Goal: Use online tool/utility

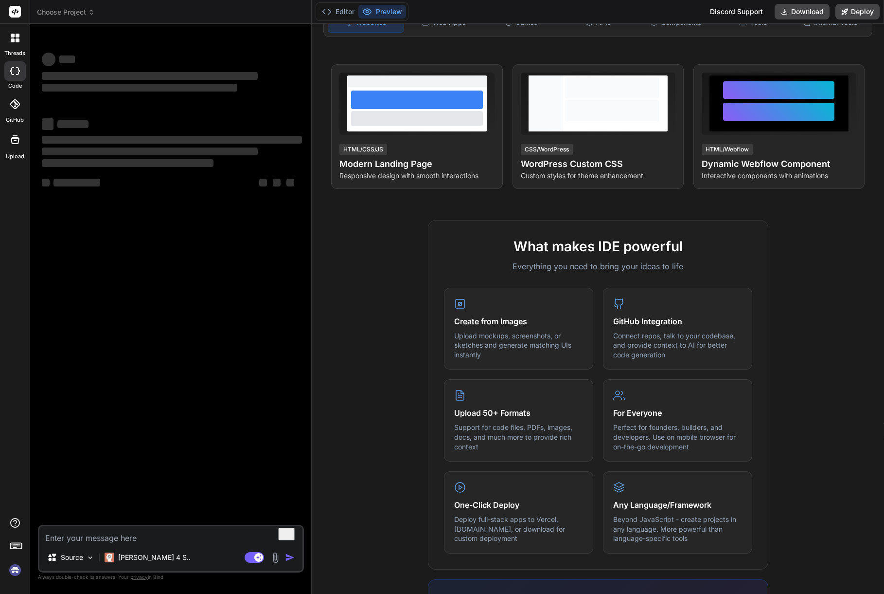
scroll to position [142, 0]
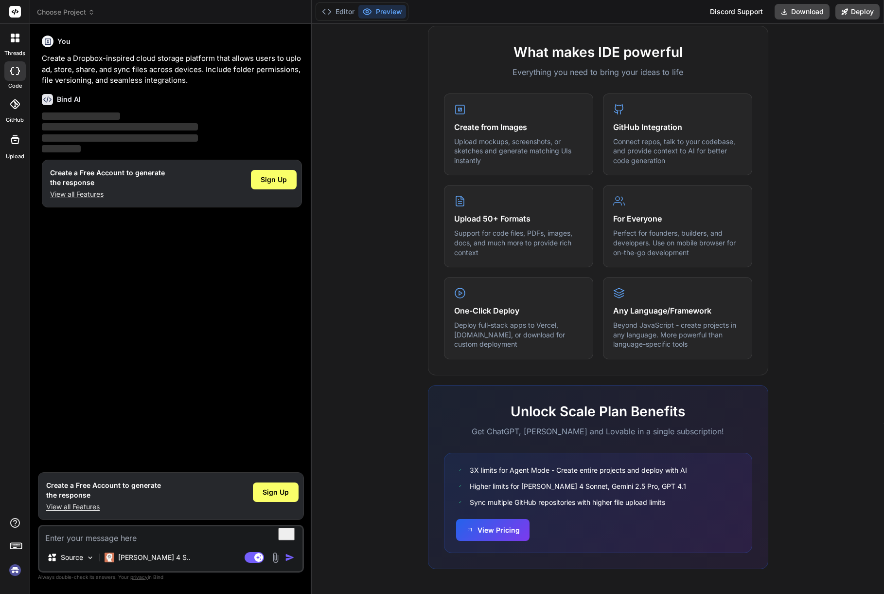
scroll to position [324, 0]
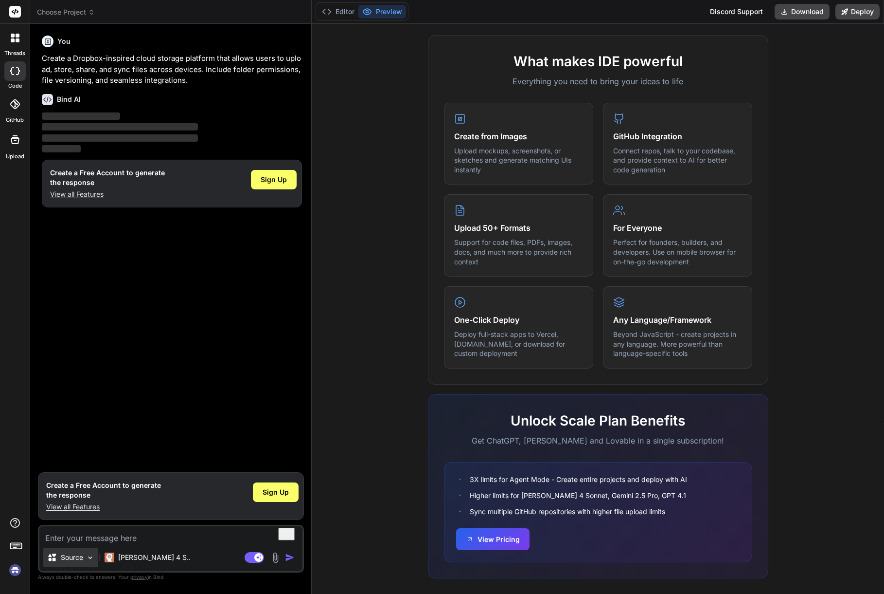
click at [95, 558] on div "Source" at bounding box center [70, 556] width 55 height 19
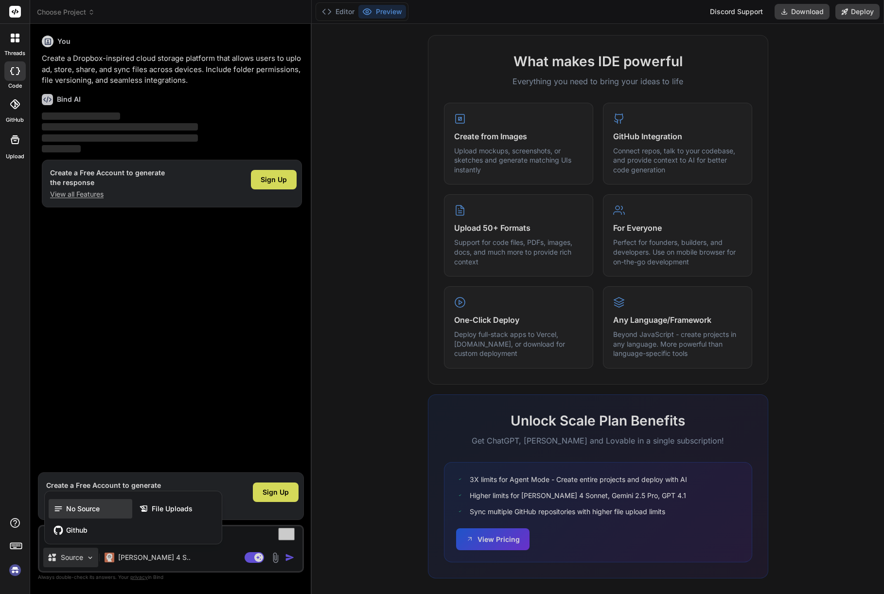
click at [88, 512] on span "No Source" at bounding box center [83, 509] width 34 height 10
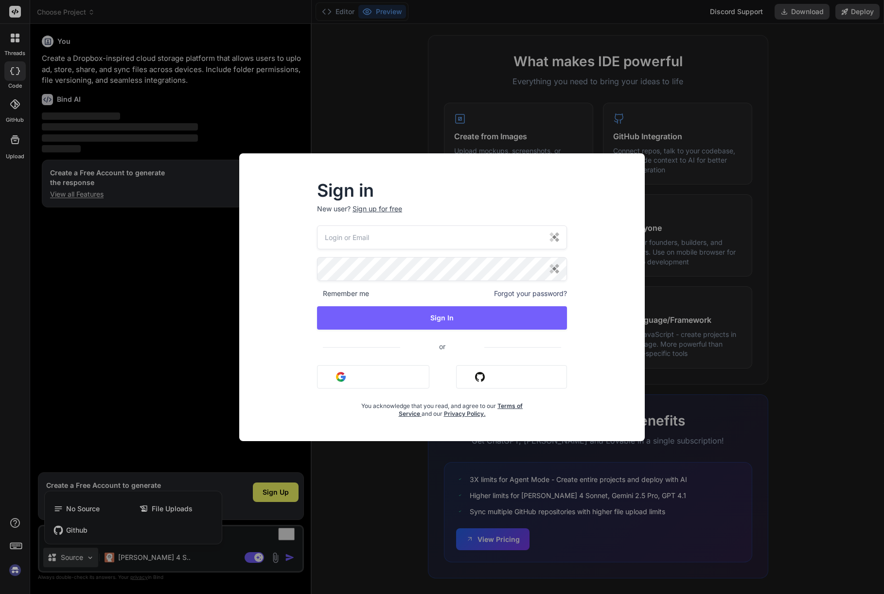
click at [739, 249] on div "Sign in New user? Sign up for free Remember me Forgot your password? Sign In or…" at bounding box center [442, 297] width 884 height 594
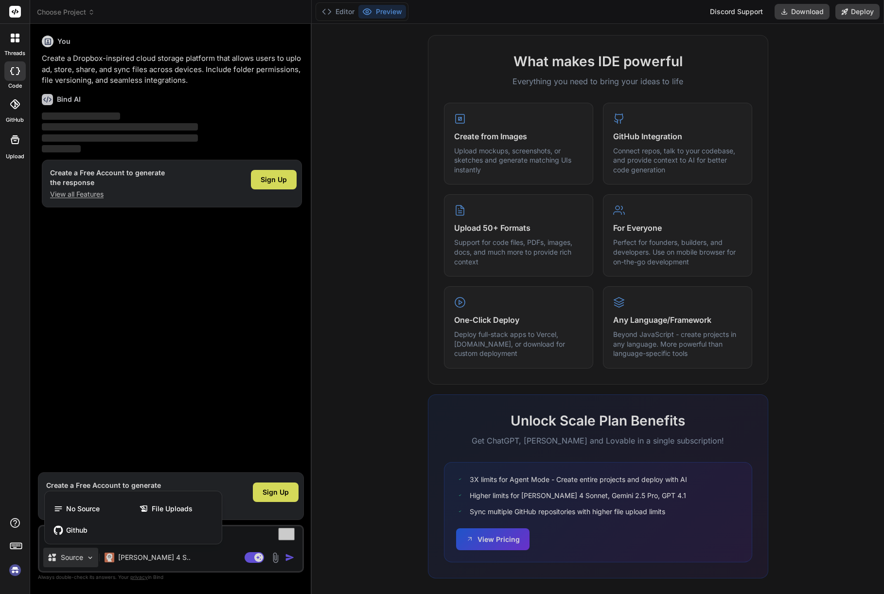
click at [135, 560] on div at bounding box center [442, 297] width 884 height 594
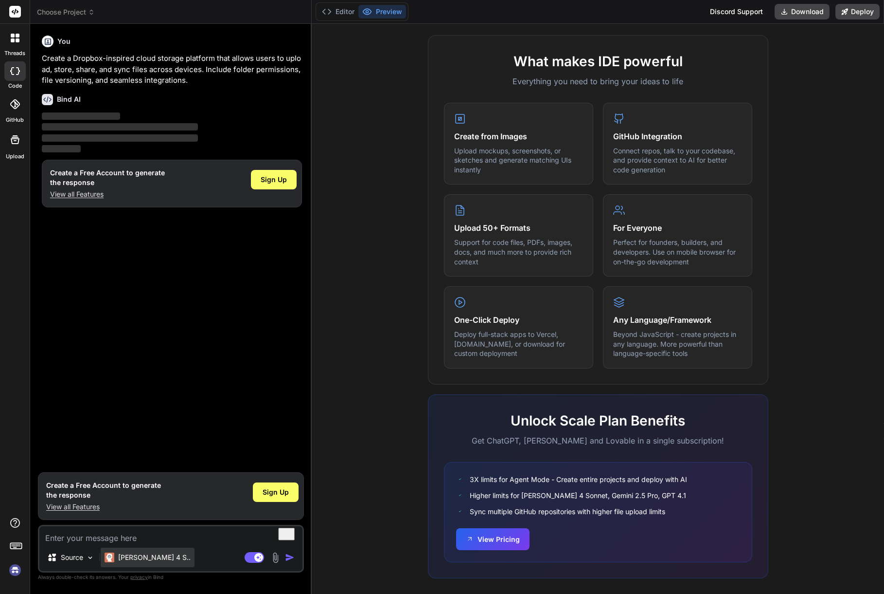
click at [131, 562] on div "[PERSON_NAME] 4 S.." at bounding box center [148, 556] width 94 height 19
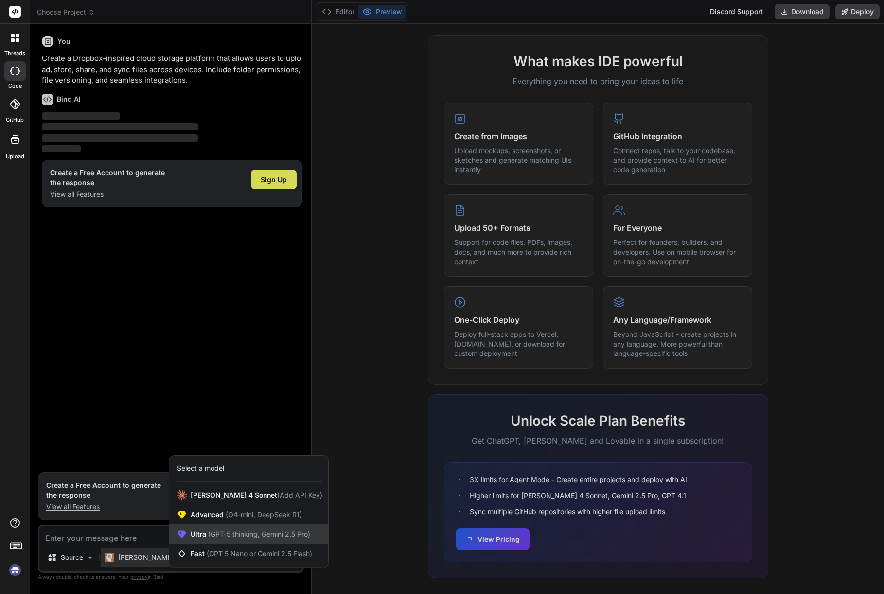
click at [215, 534] on span "(GPT-5 thinking, Gemini 2.5 Pro)" at bounding box center [258, 533] width 104 height 8
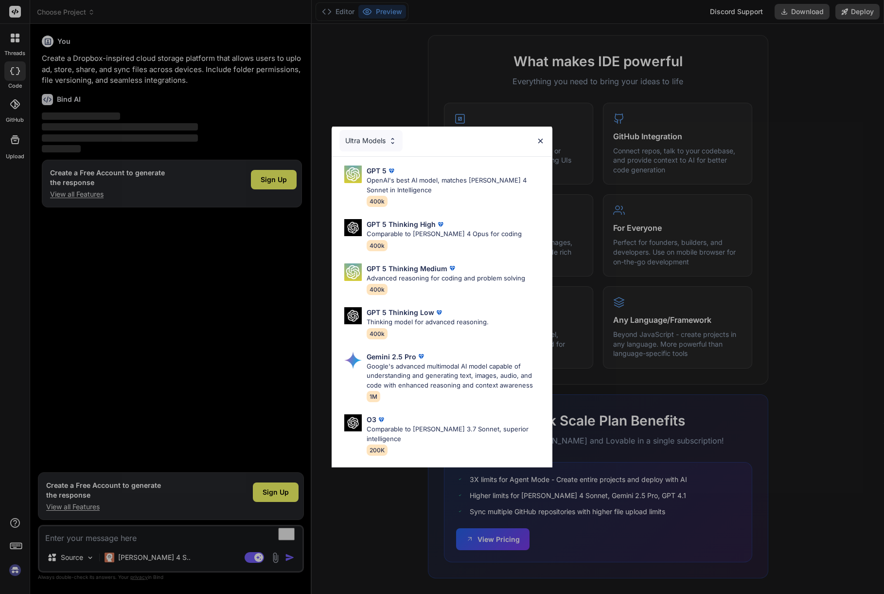
scroll to position [0, 0]
click at [541, 140] on img at bounding box center [541, 142] width 8 height 8
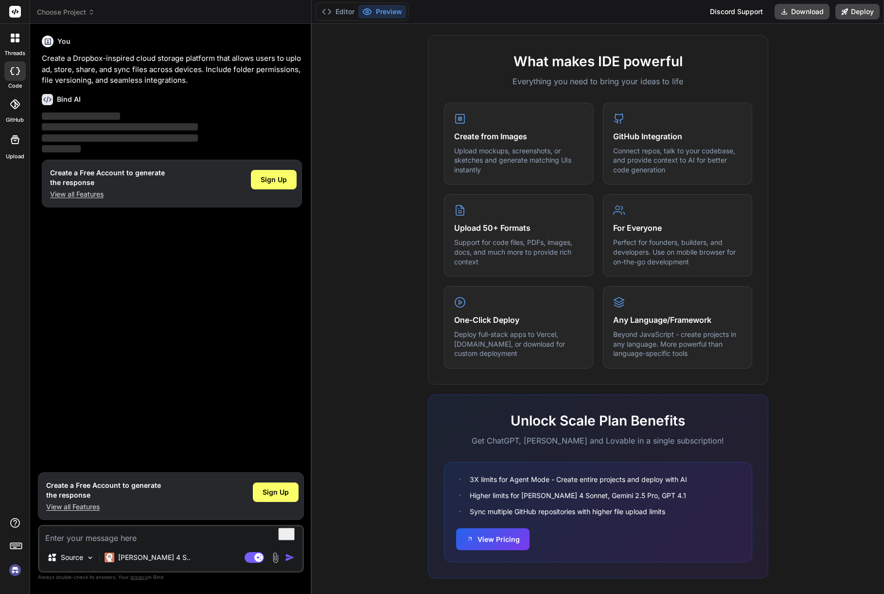
click at [15, 148] on div at bounding box center [14, 139] width 23 height 23
click at [19, 109] on div at bounding box center [14, 103] width 21 height 21
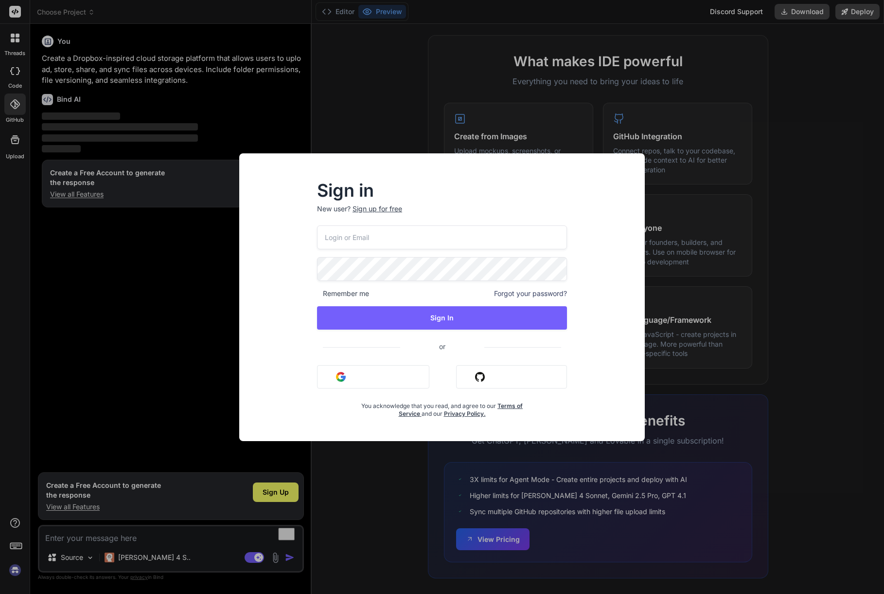
click at [54, 261] on div "Sign in New user? Sign up for free Remember me Forgot your password? Sign In or…" at bounding box center [442, 297] width 884 height 594
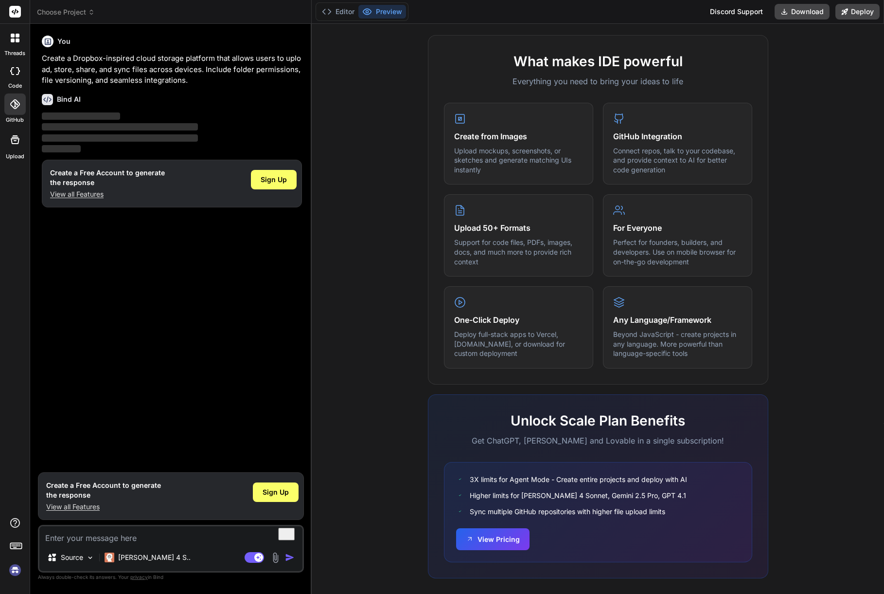
click at [14, 72] on icon at bounding box center [15, 71] width 10 height 8
type textarea "x"
click at [11, 44] on div at bounding box center [15, 38] width 20 height 20
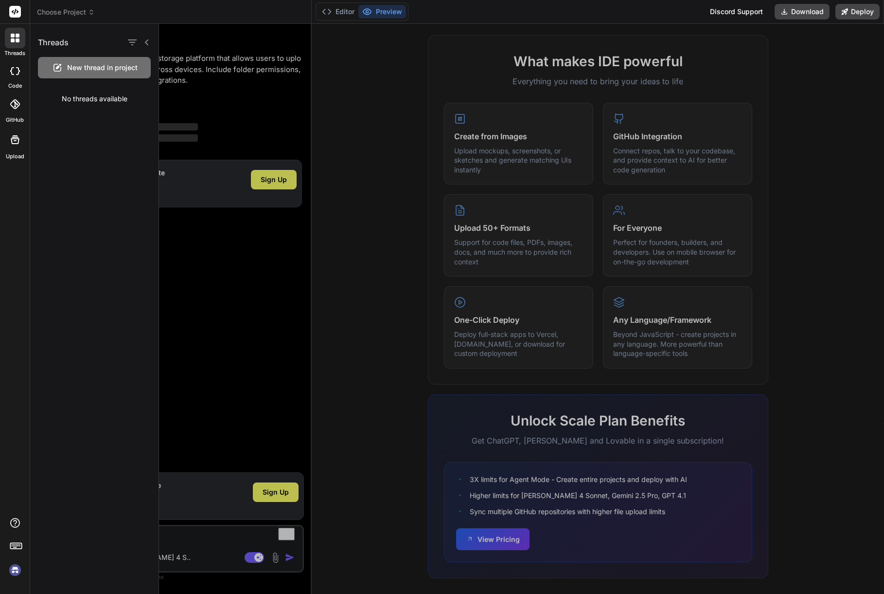
click at [236, 329] on div at bounding box center [521, 309] width 725 height 570
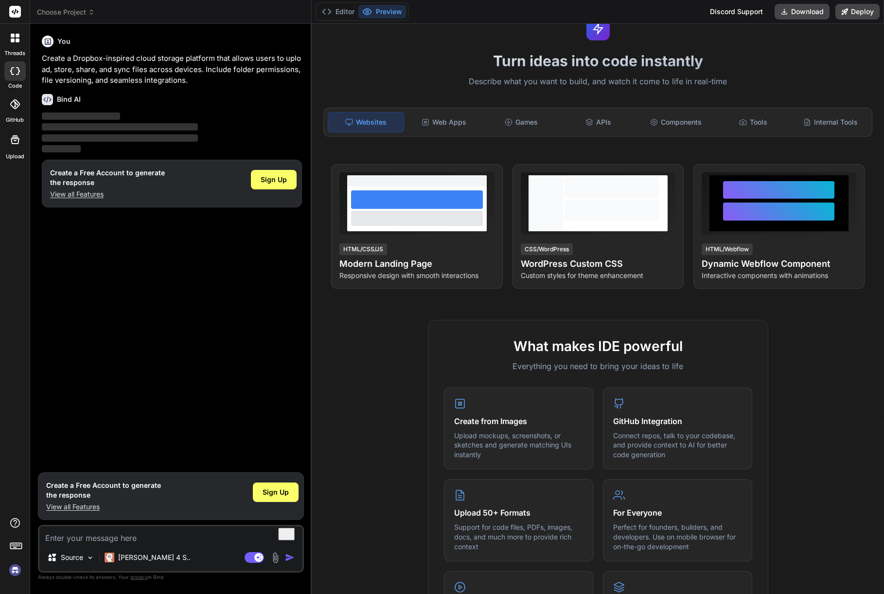
scroll to position [40, 0]
click at [445, 117] on div "Web Apps" at bounding box center [443, 122] width 75 height 20
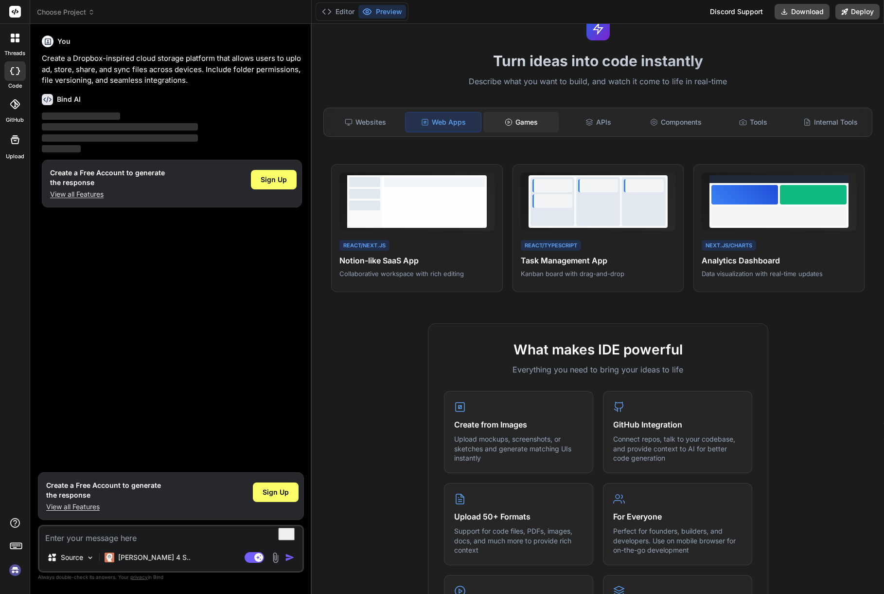
click at [523, 125] on div "Games" at bounding box center [521, 122] width 75 height 20
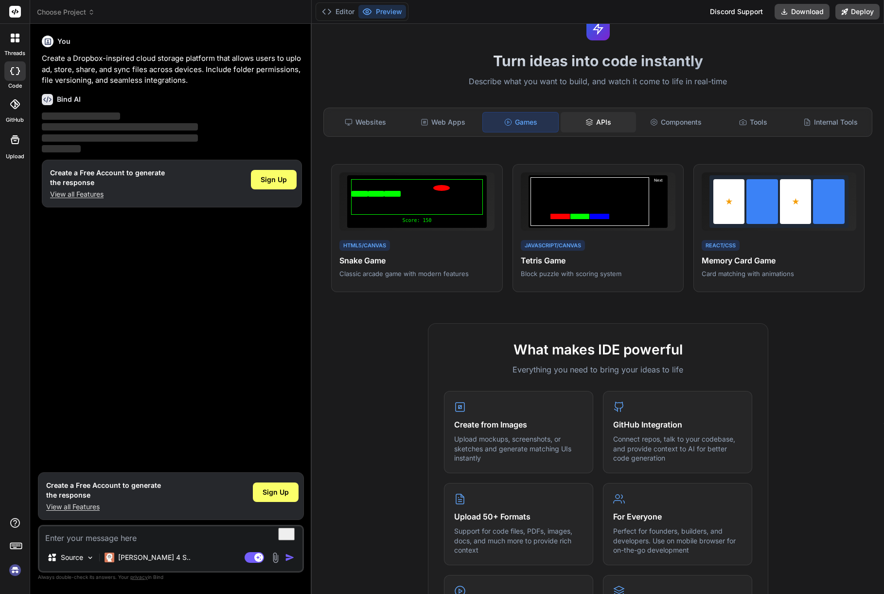
click at [594, 126] on div "APIs" at bounding box center [598, 122] width 75 height 20
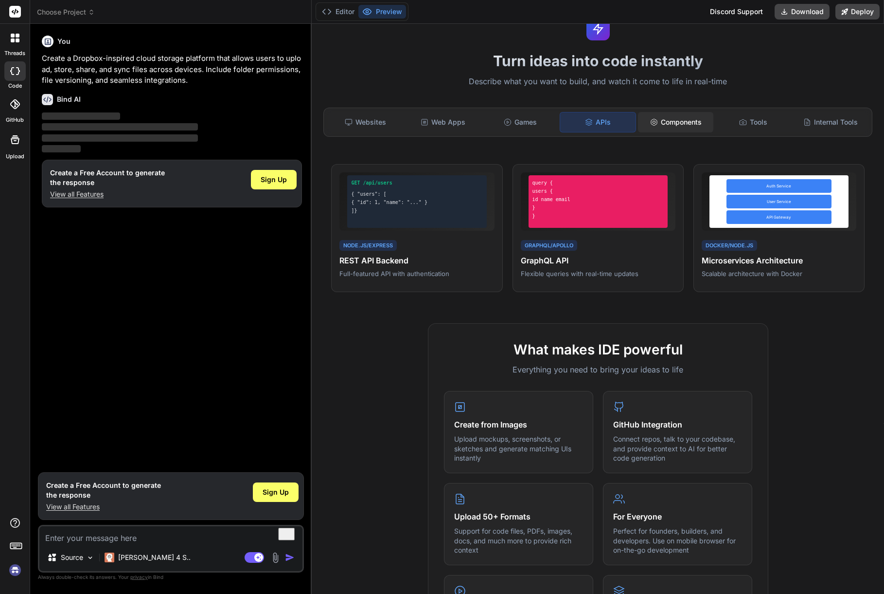
click at [682, 123] on div "Components" at bounding box center [675, 122] width 75 height 20
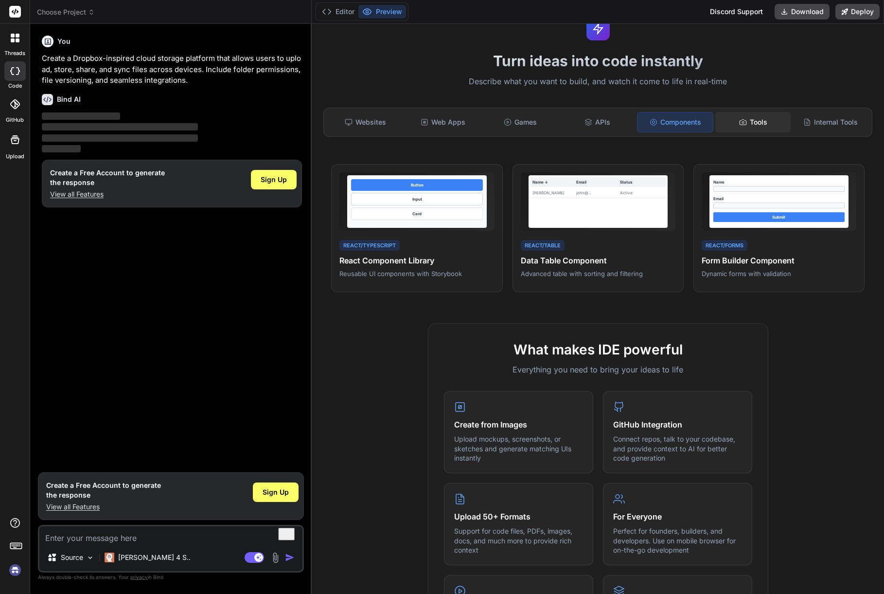
click at [753, 123] on div "Tools" at bounding box center [753, 122] width 75 height 20
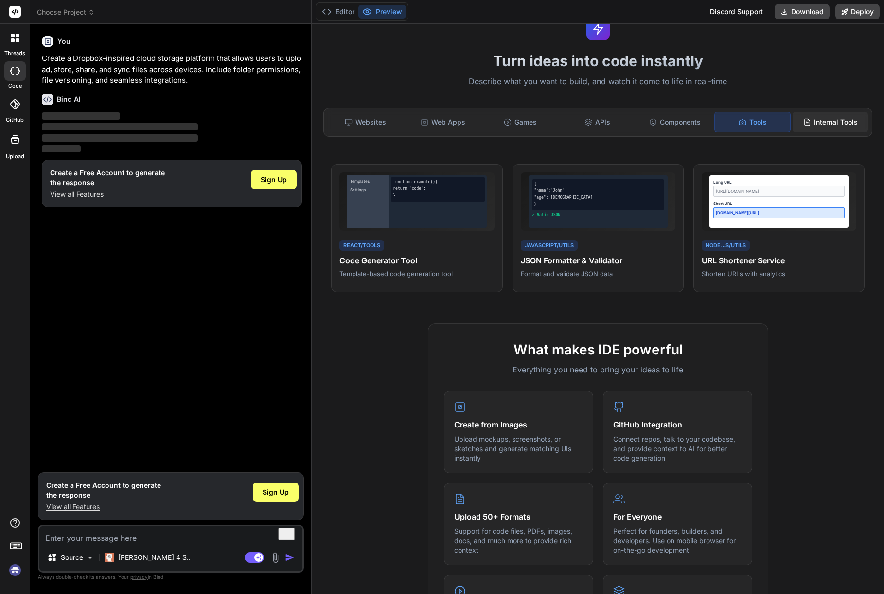
click at [818, 122] on div "Internal Tools" at bounding box center [830, 122] width 75 height 20
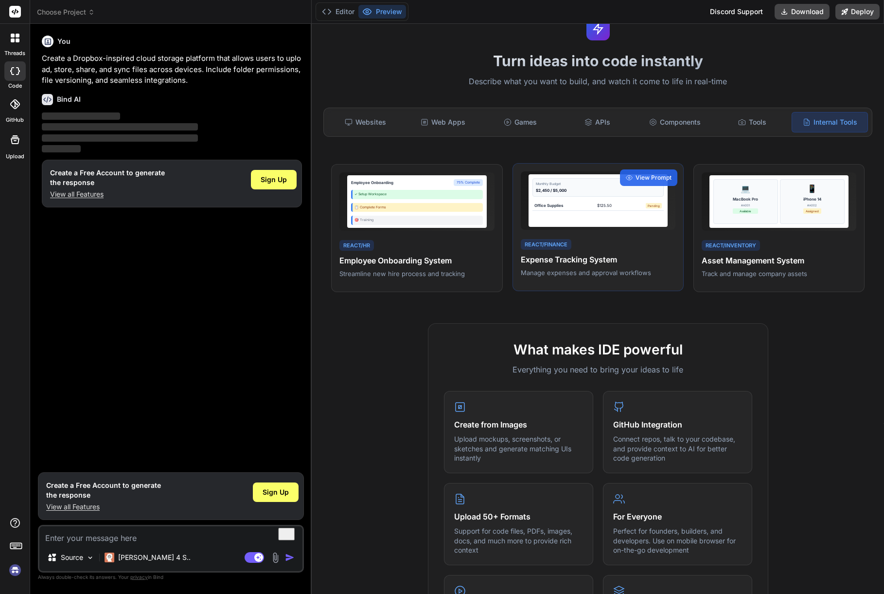
click at [635, 218] on div "Monthly Budget $2,450 / $5,000 Office Supplies $125.50 Pending" at bounding box center [598, 200] width 139 height 53
click at [653, 181] on span "View Prompt" at bounding box center [654, 177] width 36 height 9
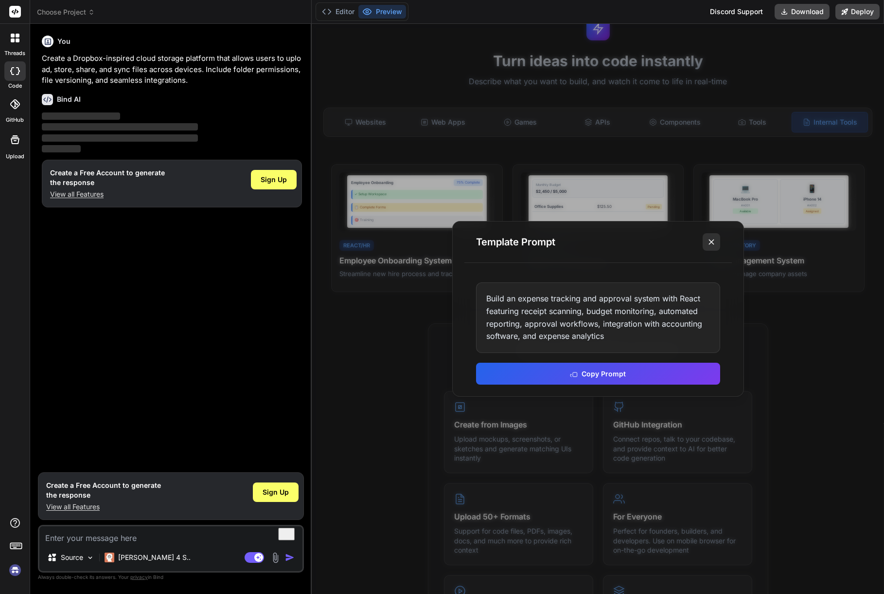
click at [716, 240] on icon at bounding box center [712, 242] width 10 height 10
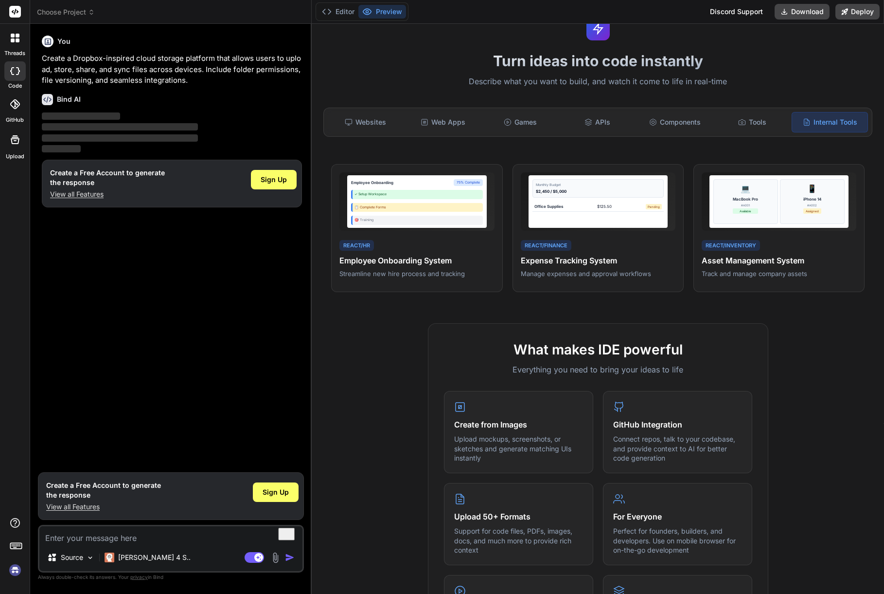
click at [794, 375] on div "What makes IDE powerful Everything you need to bring your ideas to life Create …" at bounding box center [598, 604] width 561 height 562
